Goal: Task Accomplishment & Management: Manage account settings

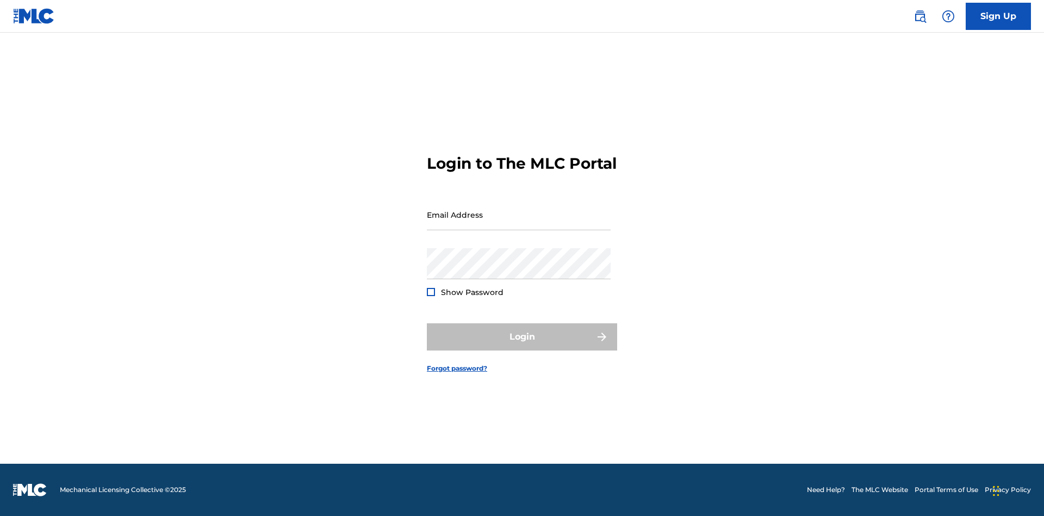
scroll to position [14, 0]
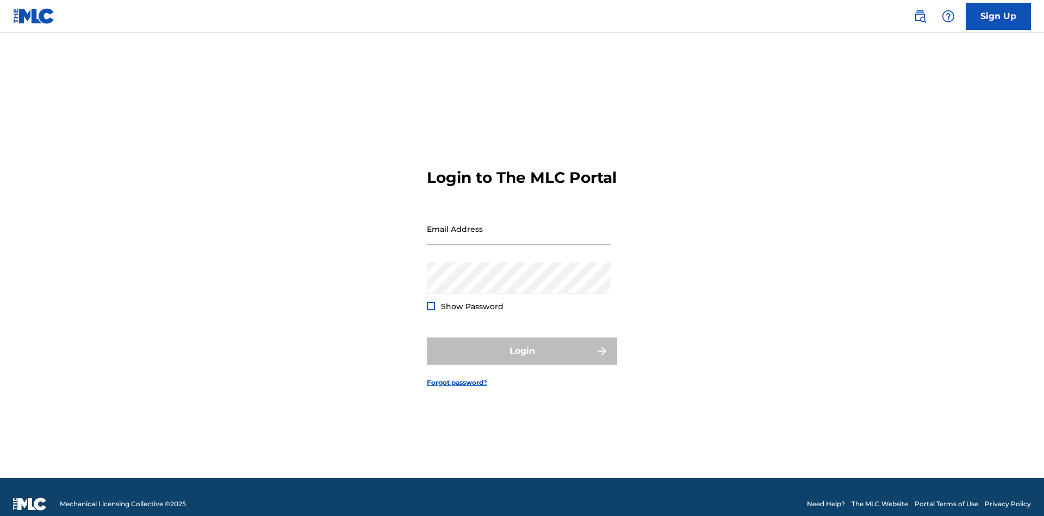
click at [519, 224] on input "Email Address" at bounding box center [519, 228] width 184 height 31
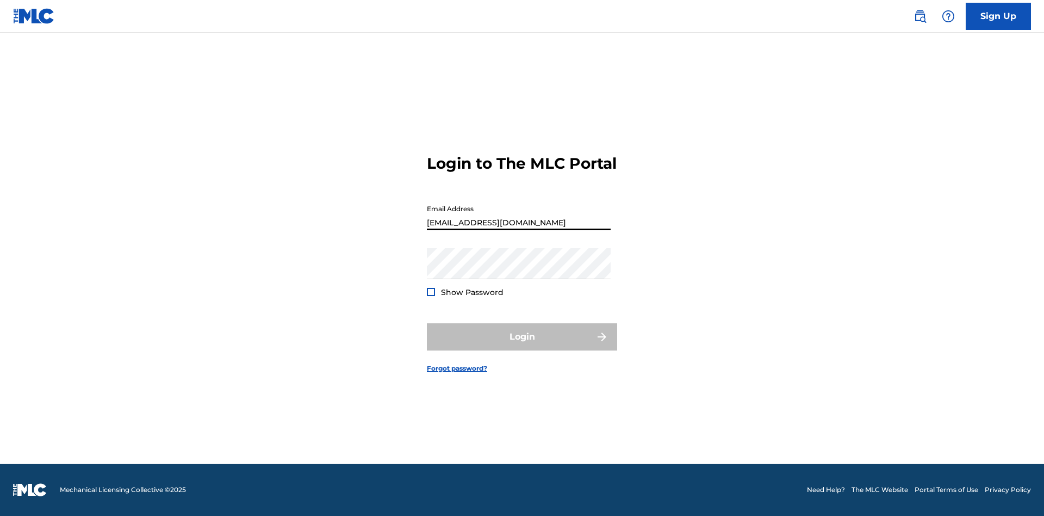
type input "[EMAIL_ADDRESS][DOMAIN_NAME]"
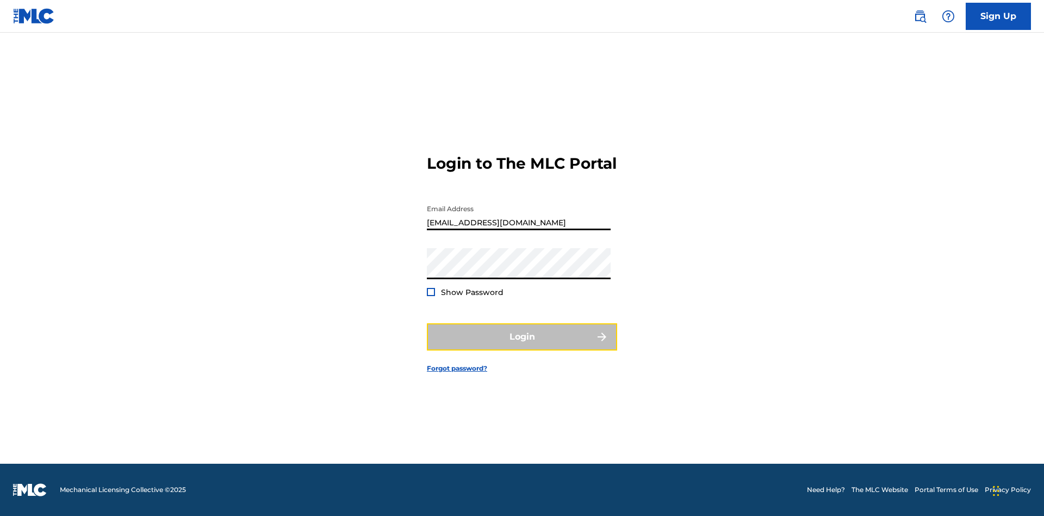
click at [522, 346] on button "Login" at bounding box center [522, 336] width 190 height 27
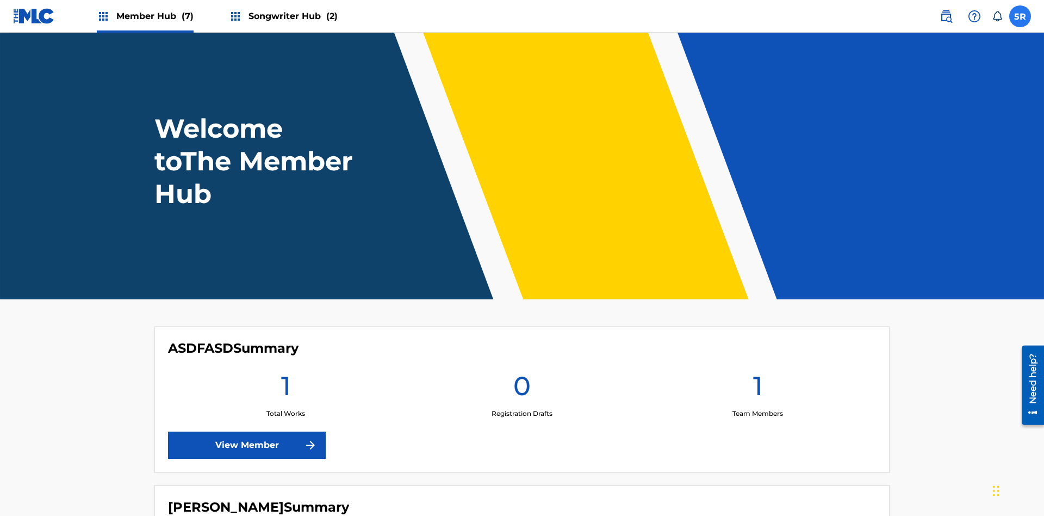
click at [1020, 16] on label at bounding box center [1021, 16] width 22 height 22
click at [1020, 16] on input "5R 5FMkQhNWEw RE3t1J0ru6 [EMAIL_ADDRESS][DOMAIN_NAME] Notification Preferences …" at bounding box center [1020, 16] width 0 height 0
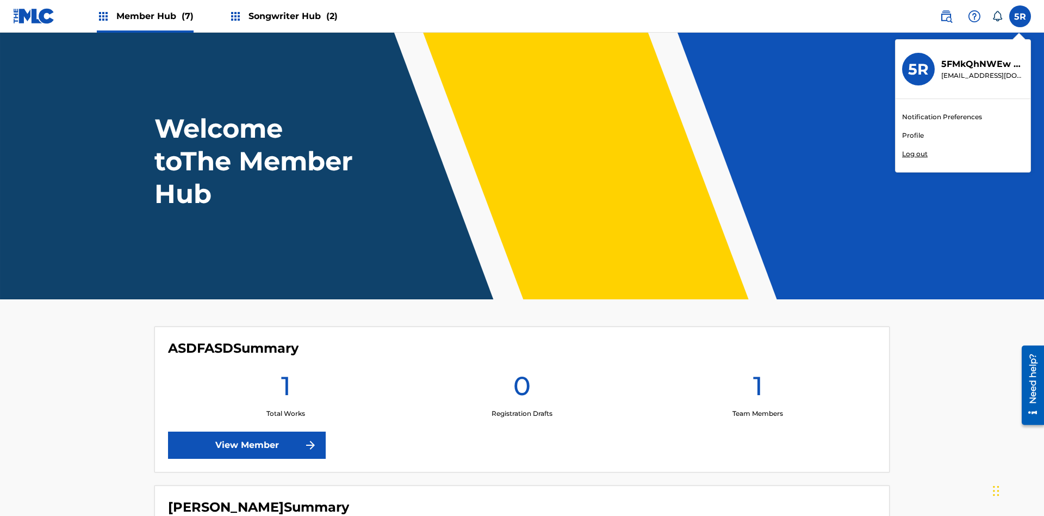
click at [913, 135] on link "Profile" at bounding box center [913, 136] width 22 height 10
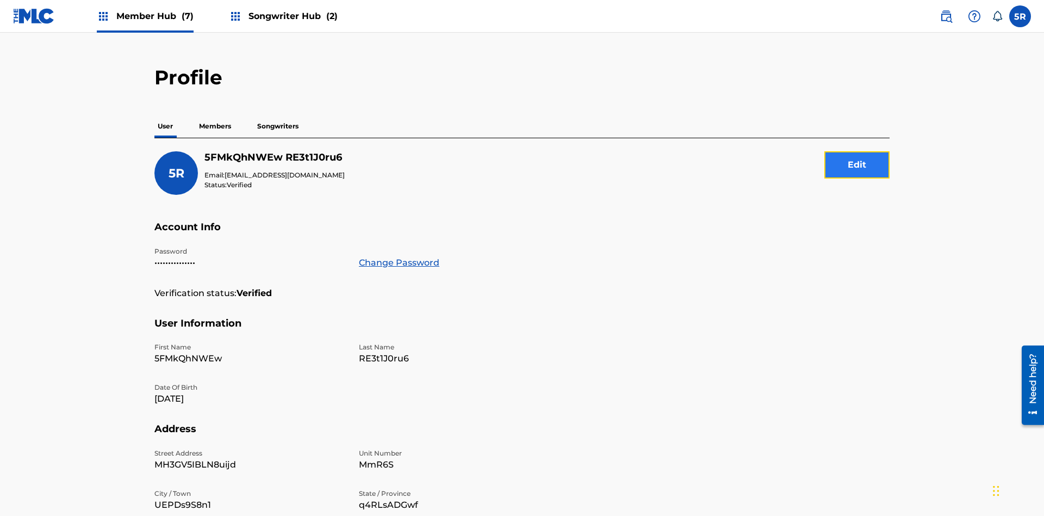
click at [857, 151] on button "Edit" at bounding box center [857, 164] width 65 height 27
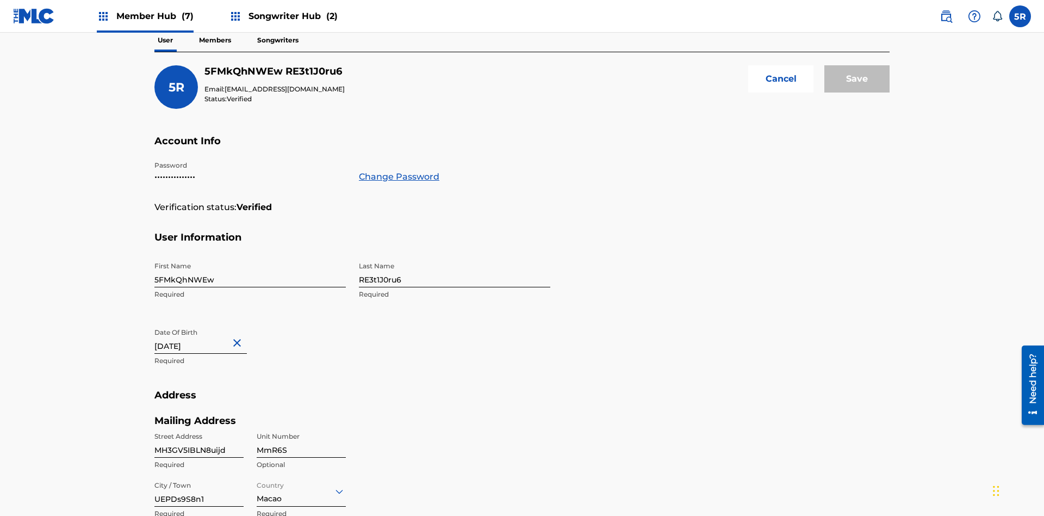
click at [250, 256] on input "5FMkQhNWEw" at bounding box center [249, 271] width 191 height 31
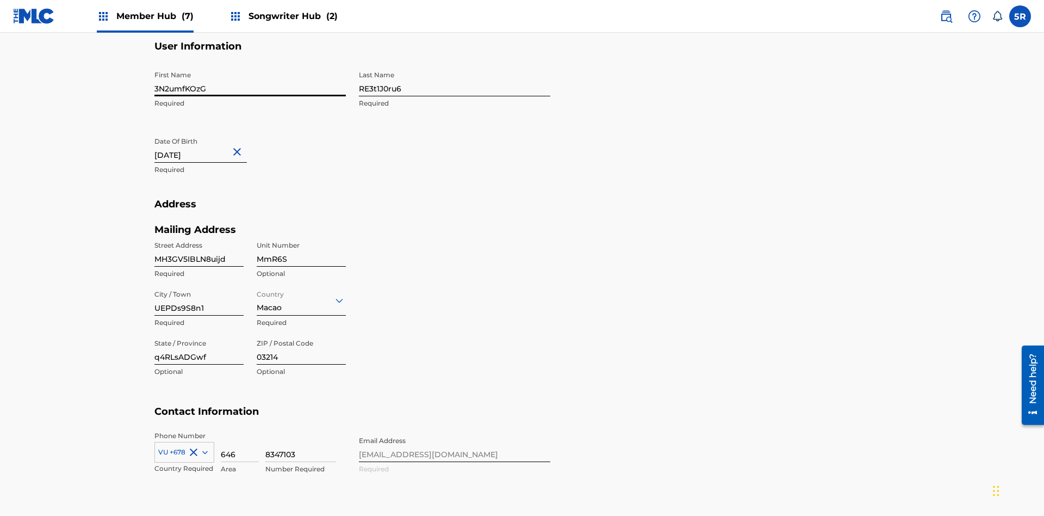
type input "3N2umfKOzG"
click at [455, 81] on input "RE3t1J0ru6" at bounding box center [454, 80] width 191 height 31
type input "C44aUTESbB"
click at [209, 132] on input "[DATE]" at bounding box center [200, 147] width 92 height 31
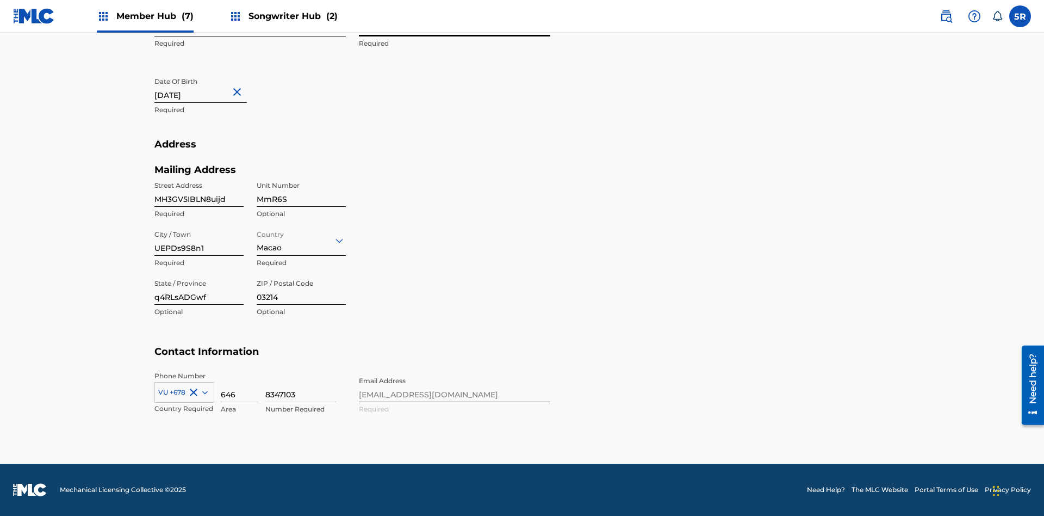
select select "10"
select select "2024"
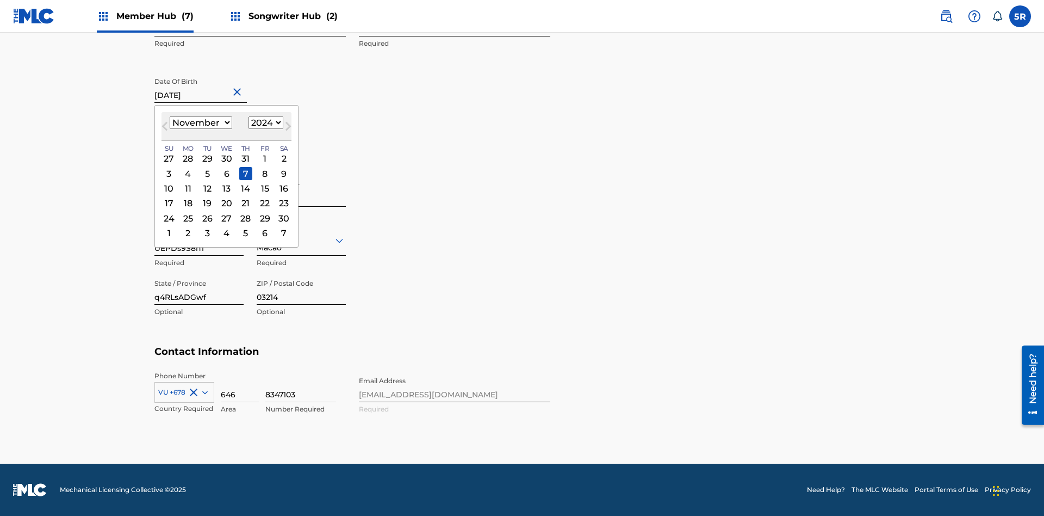
select select "4"
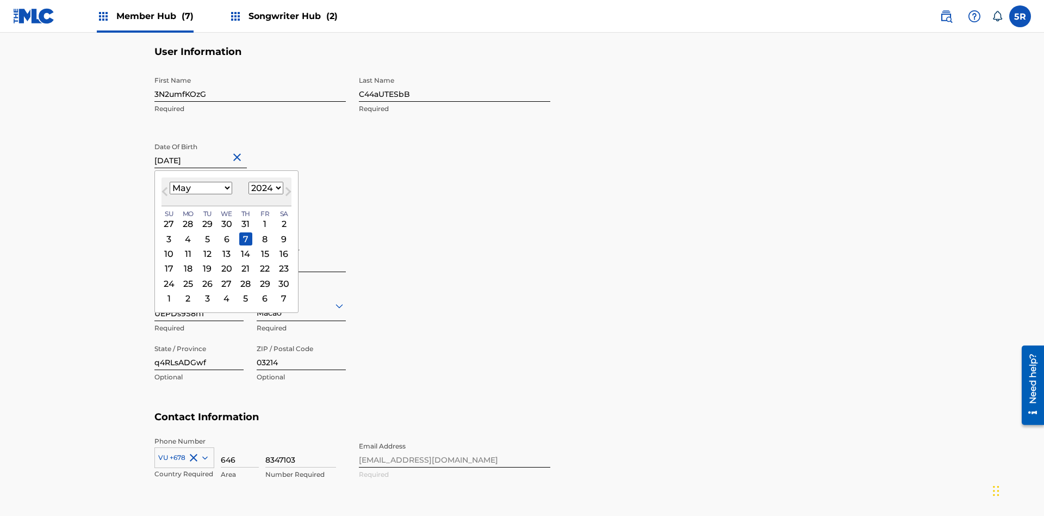
click at [264, 188] on select "1900 1901 1902 1903 1904 1905 1906 1907 1908 1909 1910 1911 1912 1913 1914 1915…" at bounding box center [266, 188] width 35 height 13
select select "2024"
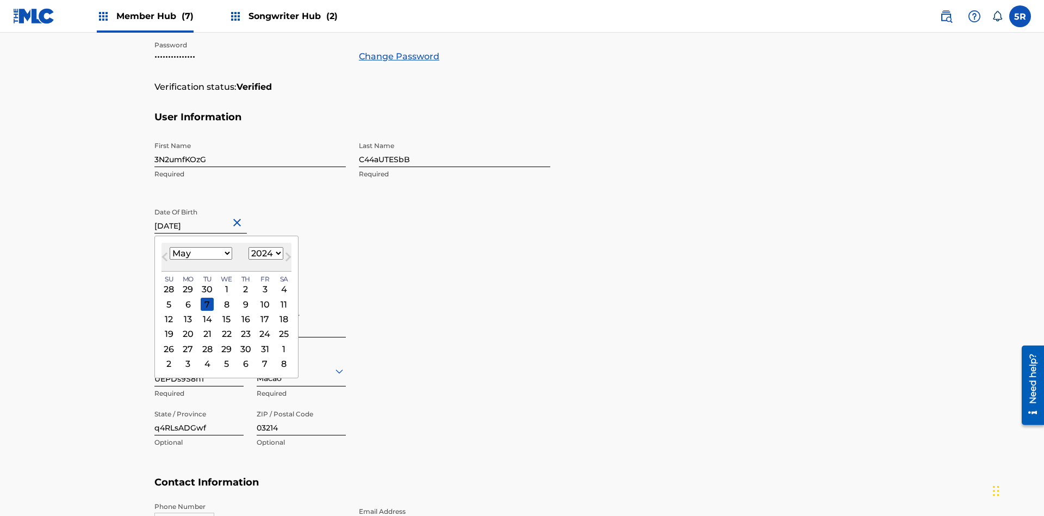
click at [264, 253] on select "1900 1901 1902 1903 1904 1905 1906 1907 1908 1909 1910 1911 1912 1913 1914 1915…" at bounding box center [266, 253] width 35 height 13
click at [263, 298] on div "10" at bounding box center [264, 304] width 13 height 13
type input "[DATE]"
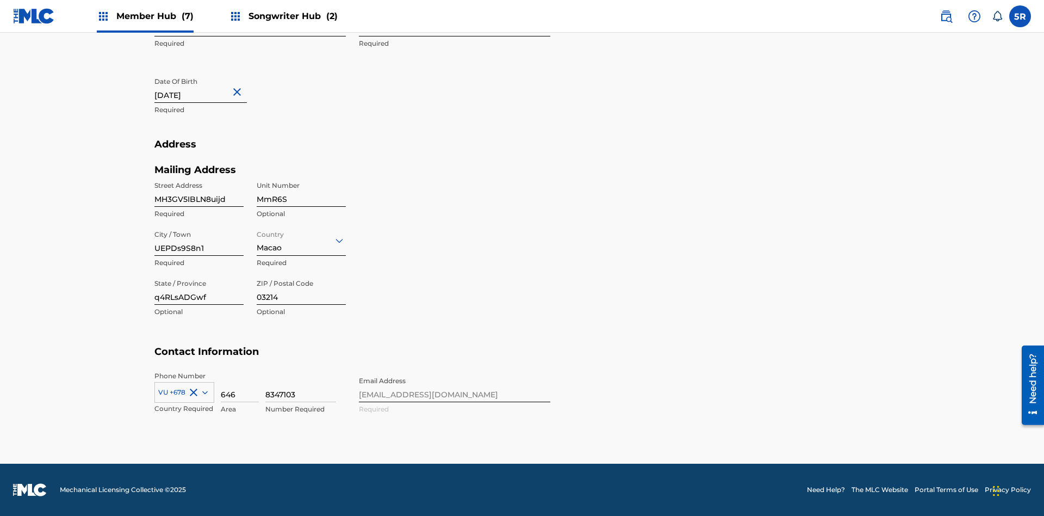
click at [199, 191] on input "MH3GV5IBLN8uijd" at bounding box center [198, 191] width 89 height 31
type input "YmfiGNG3i287s9O"
click at [301, 191] on input "MmR6S" at bounding box center [301, 191] width 89 height 31
type input "LBh9s"
click at [199, 240] on input "UEPDs9S8n1" at bounding box center [198, 240] width 89 height 31
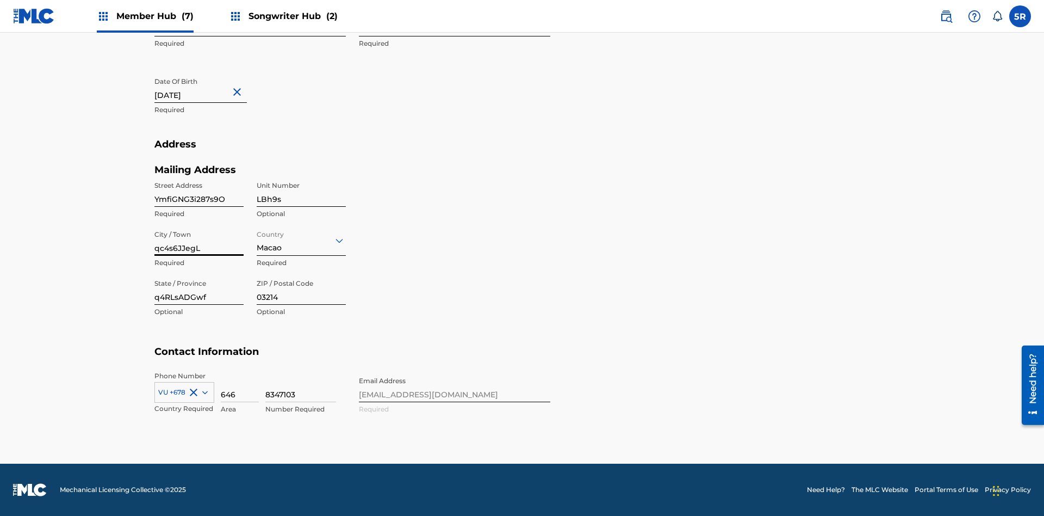
type input "qc4s6JJegL"
click at [257, 240] on input "Country" at bounding box center [258, 239] width 2 height 11
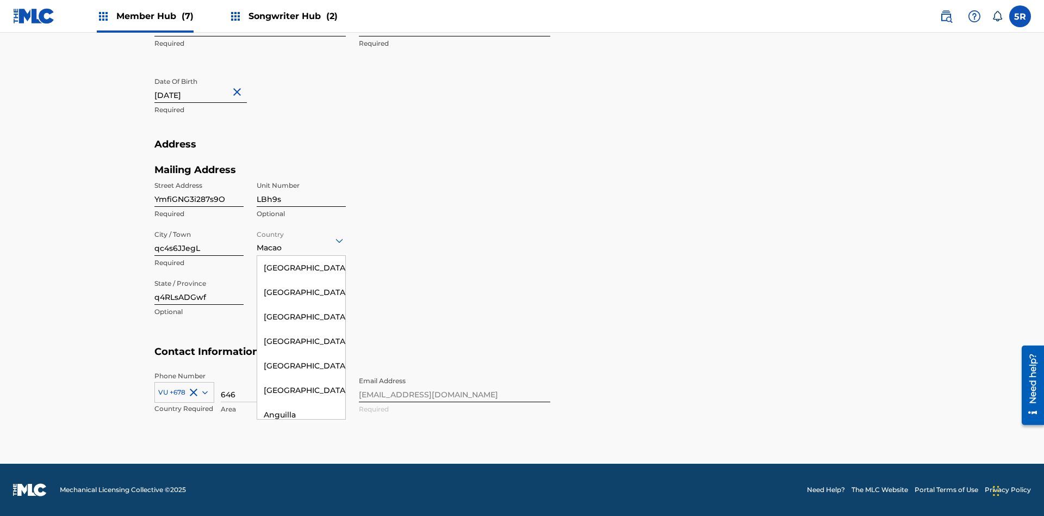
scroll to position [2869, 0]
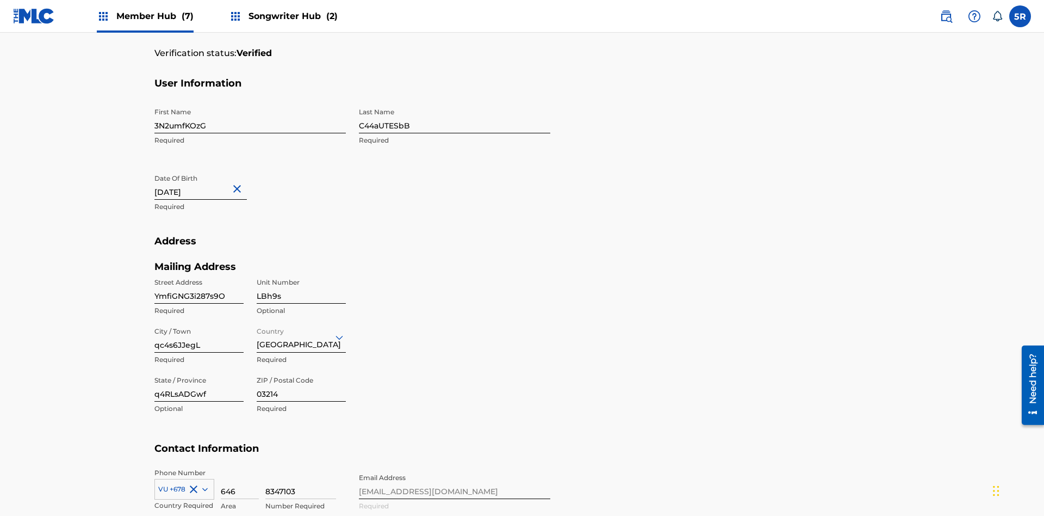
click at [199, 370] on input "q4RLsADGwf" at bounding box center [198, 385] width 89 height 31
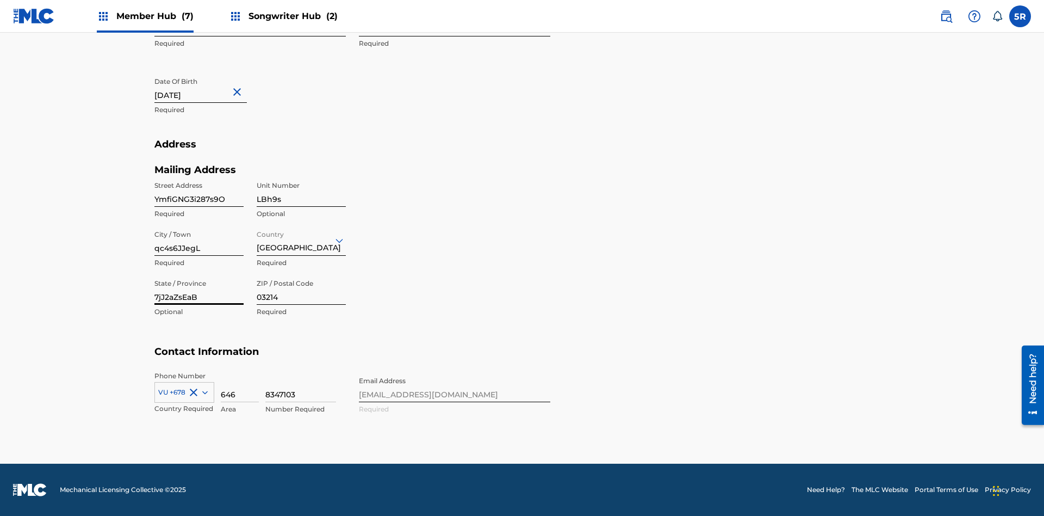
type input "7jJ2aZsEaB"
click at [301, 289] on input "03214" at bounding box center [301, 289] width 89 height 31
type input "37613"
click at [203, 392] on icon at bounding box center [204, 392] width 5 height 3
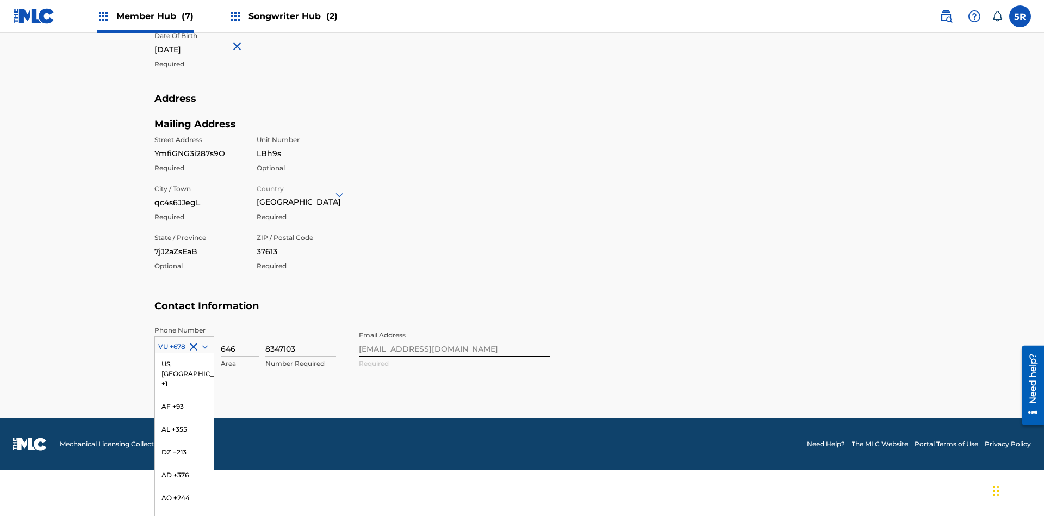
scroll to position [4619, 0]
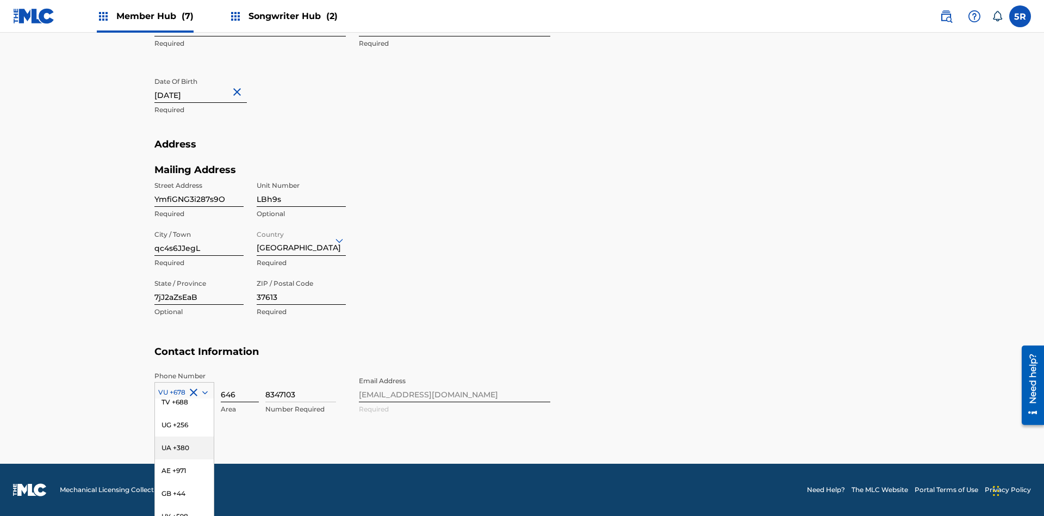
click at [240, 386] on input "646" at bounding box center [240, 386] width 38 height 31
type input "517"
click at [301, 386] on input "8347103" at bounding box center [300, 386] width 71 height 31
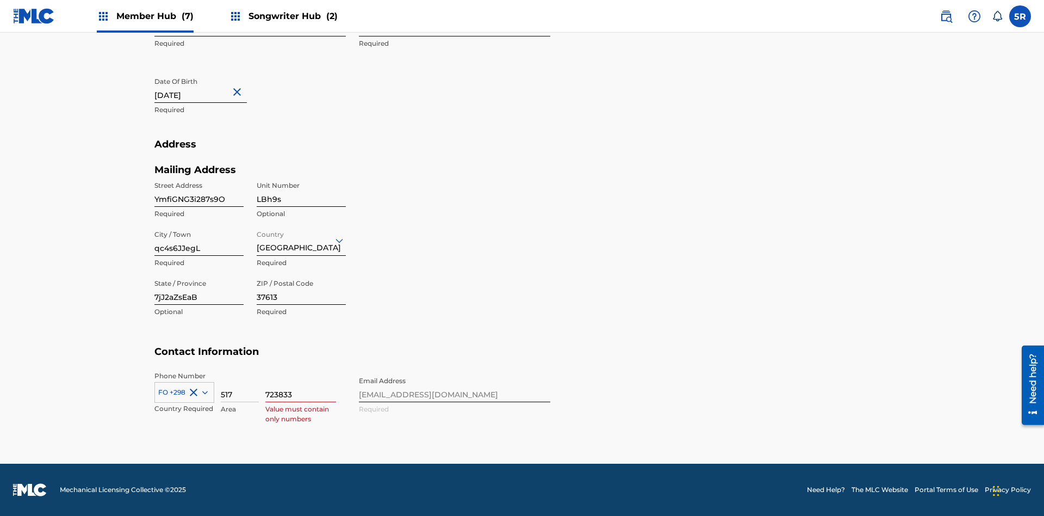
type input "7238332"
